Goal: Task Accomplishment & Management: Use online tool/utility

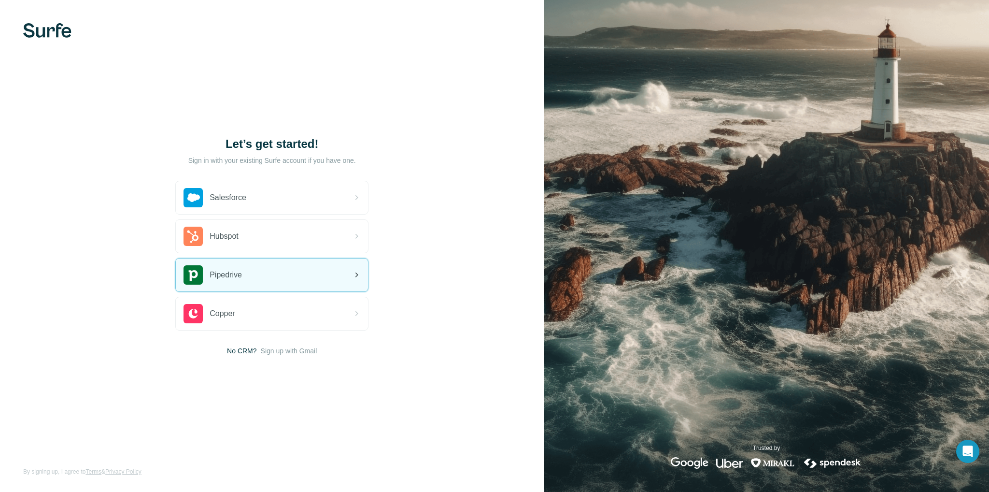
click at [230, 282] on div "Pipedrive" at bounding box center [213, 274] width 58 height 19
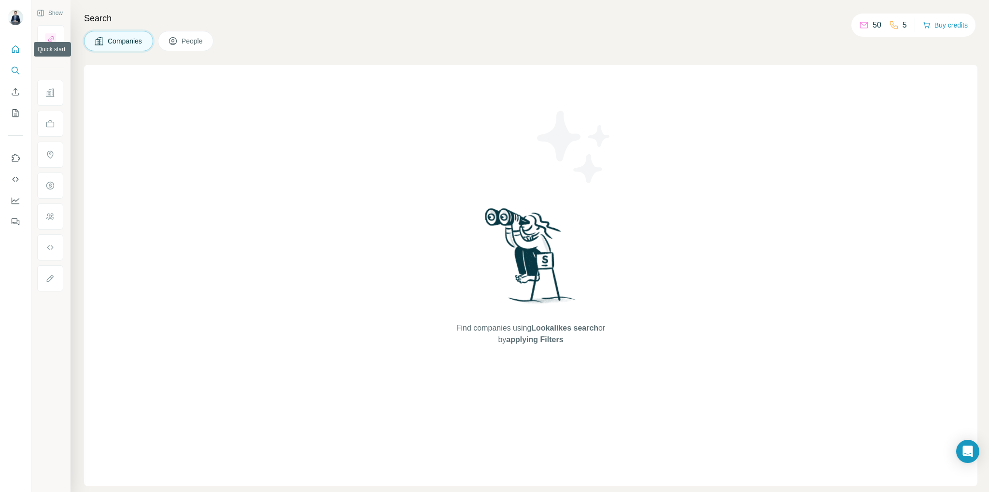
click at [15, 47] on icon "Quick start" at bounding box center [16, 49] width 10 height 10
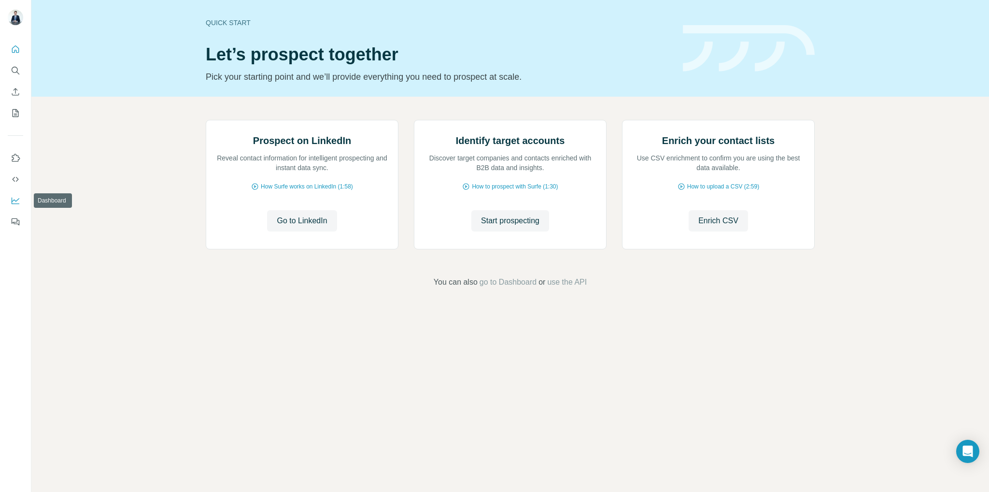
click at [19, 205] on button "Dashboard" at bounding box center [15, 200] width 15 height 17
click at [12, 154] on icon "Use Surfe on LinkedIn" at bounding box center [16, 158] width 10 height 10
